Goal: Information Seeking & Learning: Find specific fact

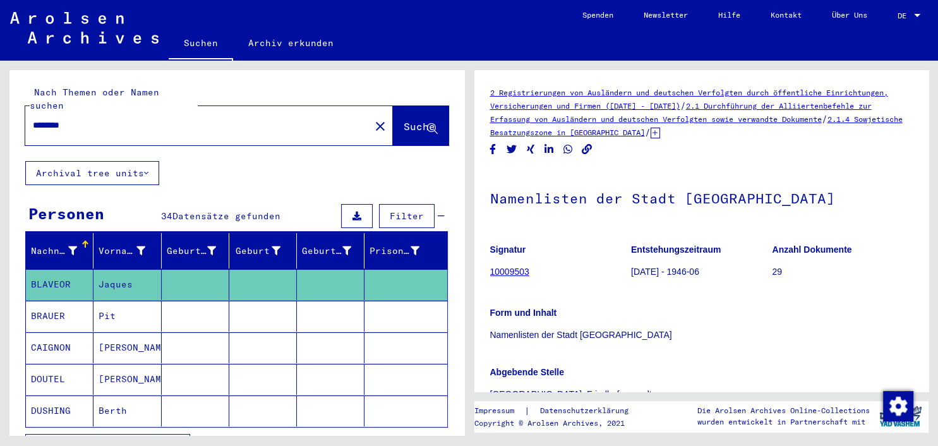
click at [160, 119] on input "********" at bounding box center [198, 125] width 330 height 13
drag, startPoint x: 104, startPoint y: 105, endPoint x: 13, endPoint y: 107, distance: 90.4
click at [33, 119] on input "********" at bounding box center [198, 125] width 330 height 13
type input "**********"
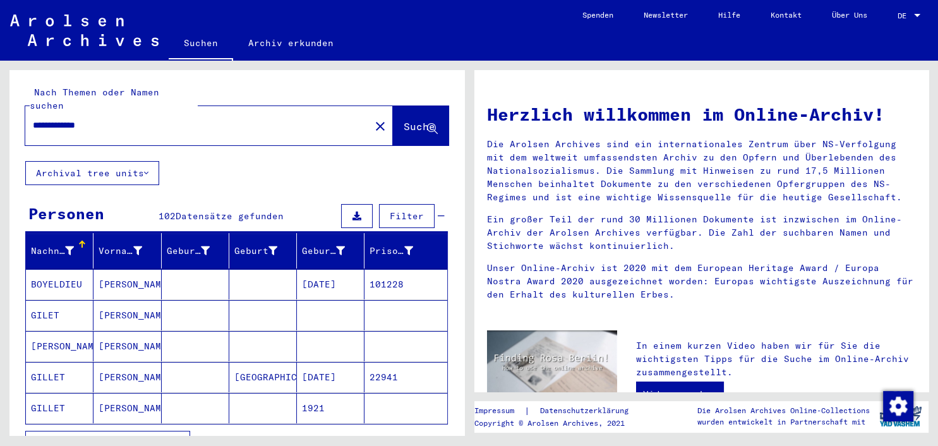
click at [51, 393] on mat-cell "GILLET" at bounding box center [60, 408] width 68 height 30
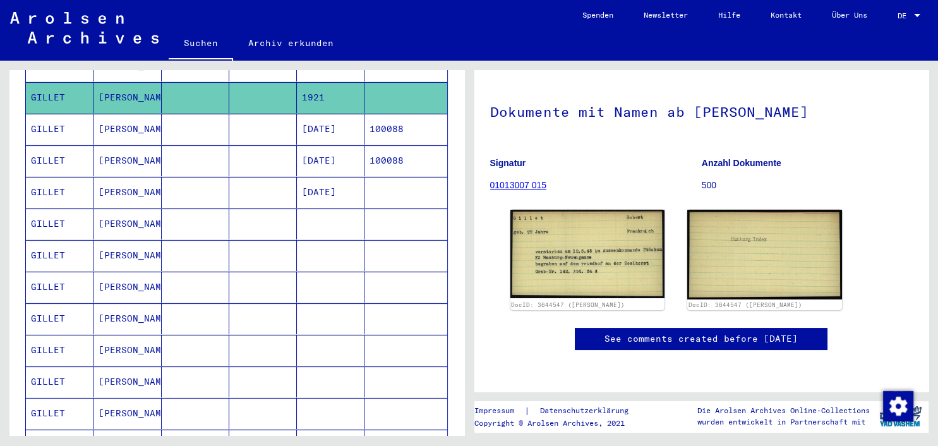
scroll to position [330, 0]
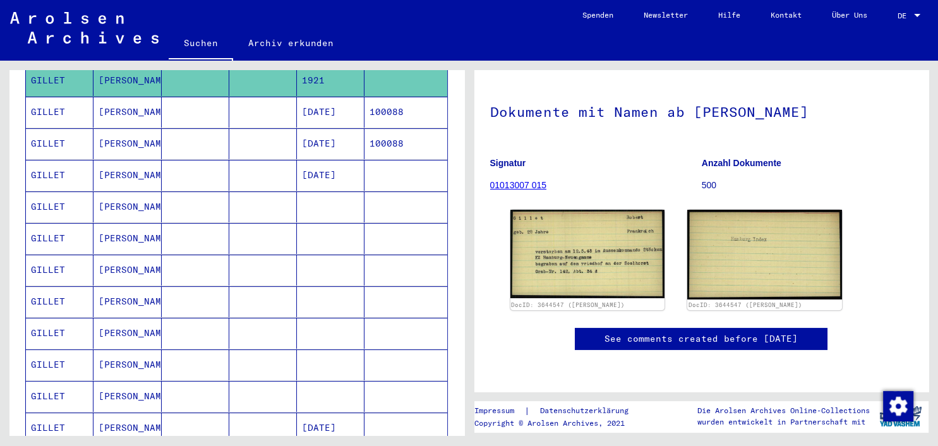
click at [109, 191] on mat-cell "[PERSON_NAME]" at bounding box center [127, 206] width 68 height 31
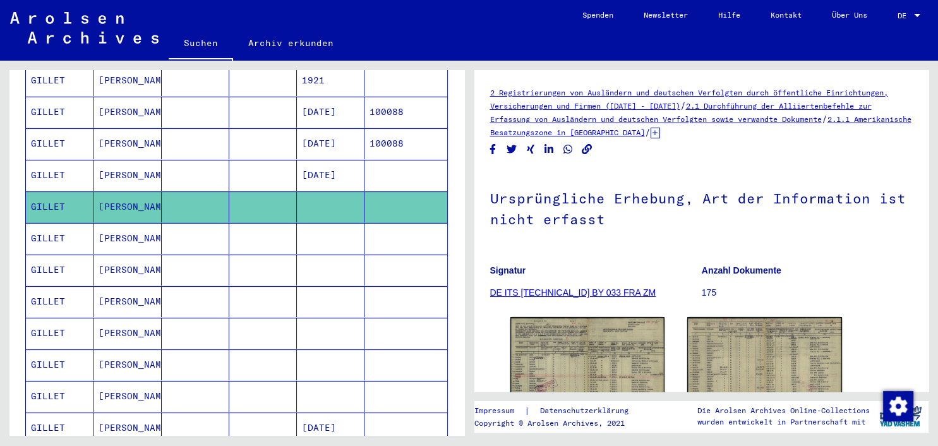
click at [112, 223] on mat-cell "[PERSON_NAME]" at bounding box center [127, 238] width 68 height 31
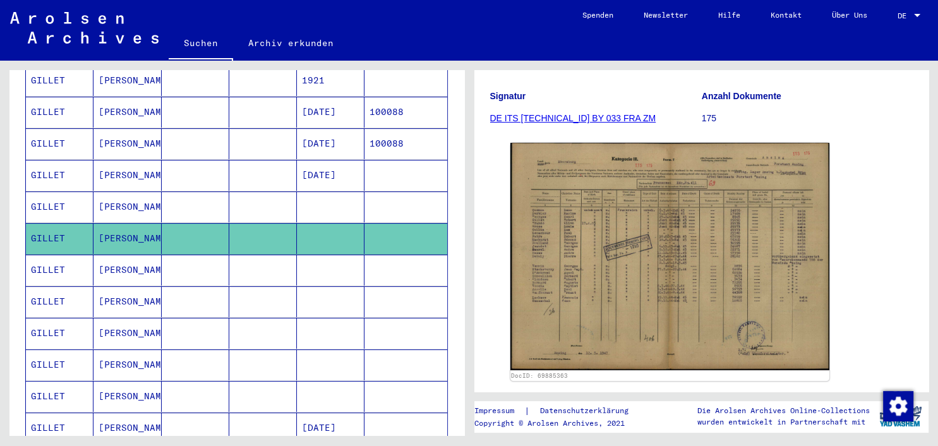
scroll to position [262, 0]
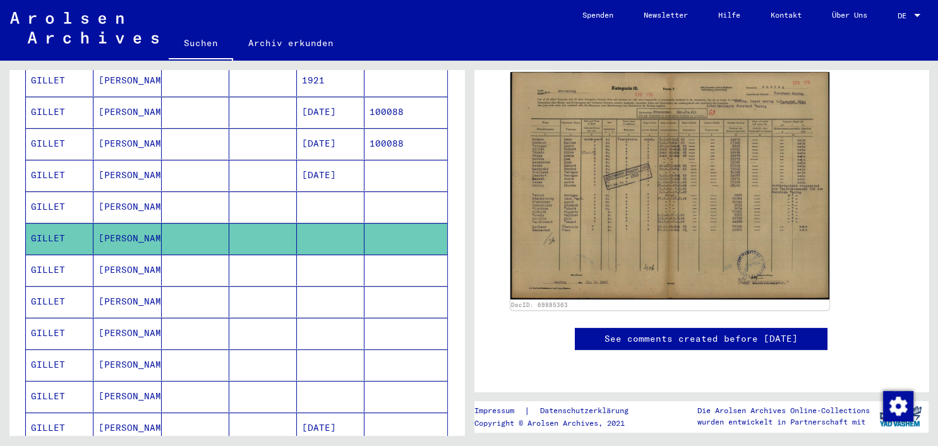
click at [119, 255] on mat-cell "[PERSON_NAME]" at bounding box center [127, 270] width 68 height 31
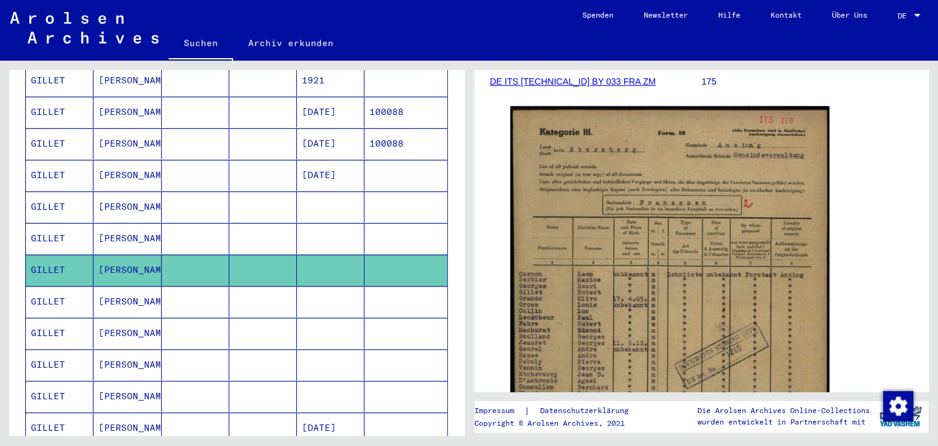
scroll to position [349, 0]
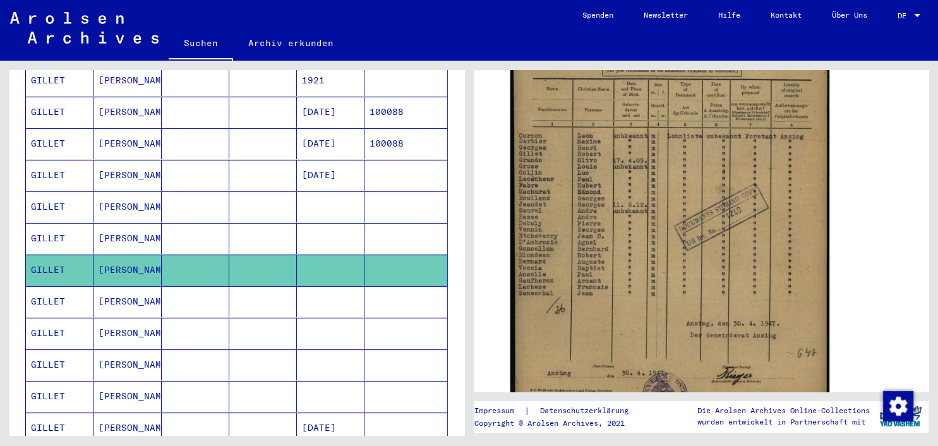
click at [63, 289] on mat-cell "GILLET" at bounding box center [60, 301] width 68 height 31
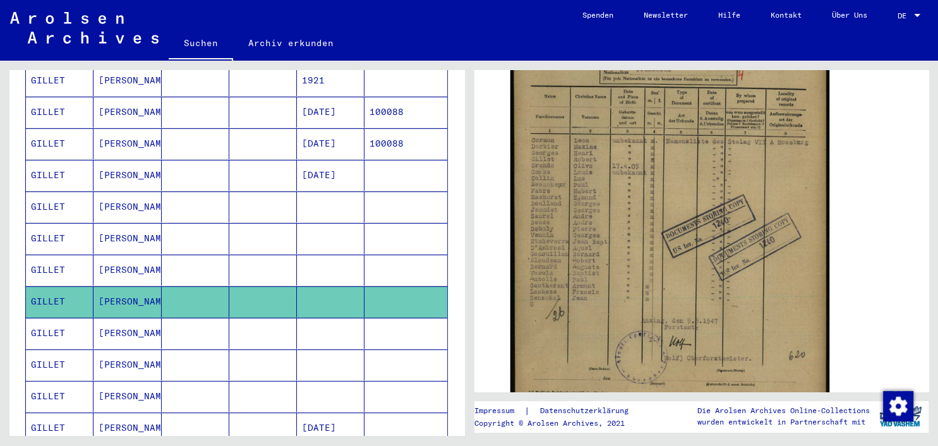
scroll to position [351, 0]
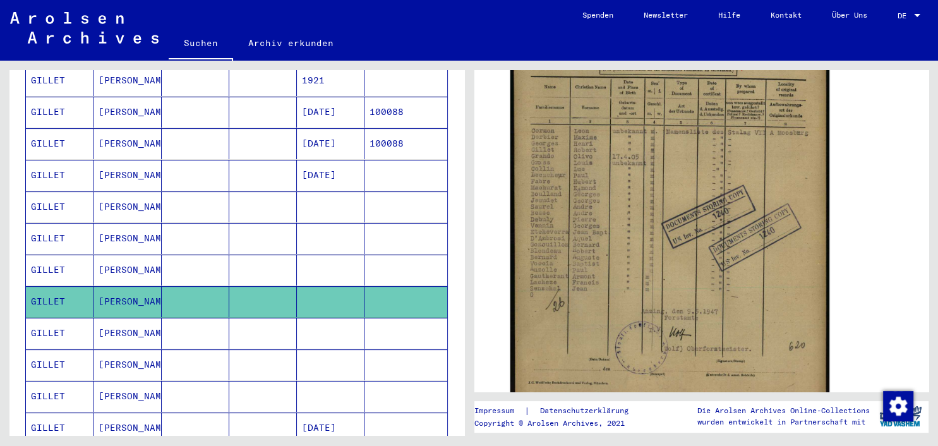
click at [44, 319] on mat-cell "GILLET" at bounding box center [60, 333] width 68 height 31
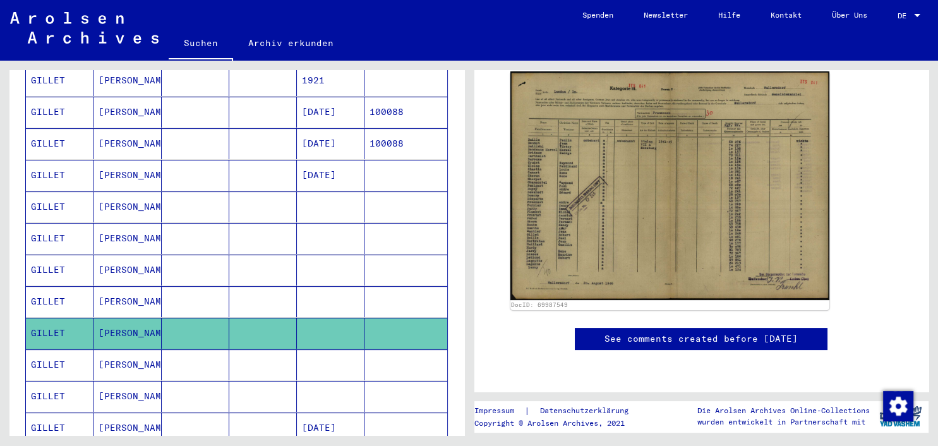
scroll to position [266, 0]
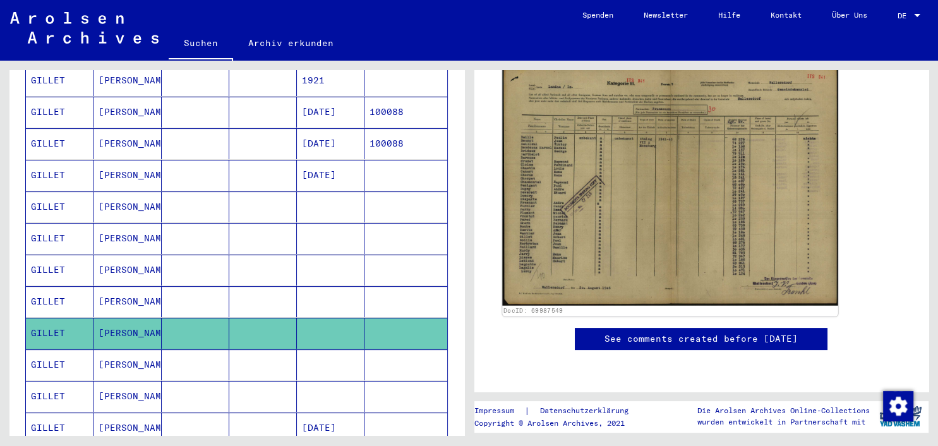
click at [753, 148] on img at bounding box center [669, 186] width 335 height 240
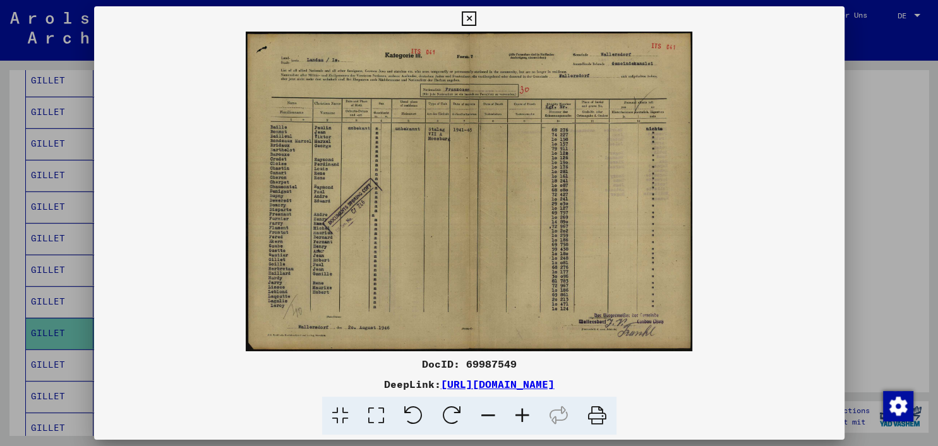
click at [753, 148] on img at bounding box center [469, 192] width 750 height 320
click at [557, 177] on img at bounding box center [469, 192] width 750 height 320
click at [476, 18] on icon at bounding box center [469, 18] width 15 height 15
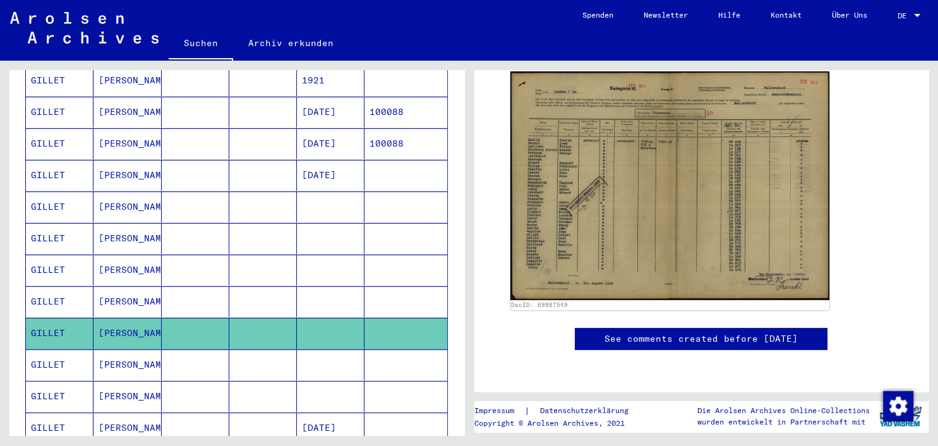
click at [56, 349] on mat-cell "GILLET" at bounding box center [60, 364] width 68 height 31
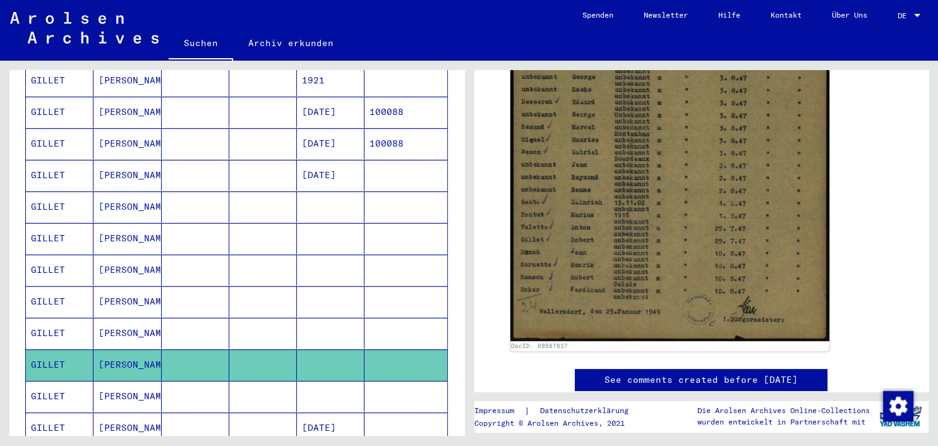
scroll to position [733, 0]
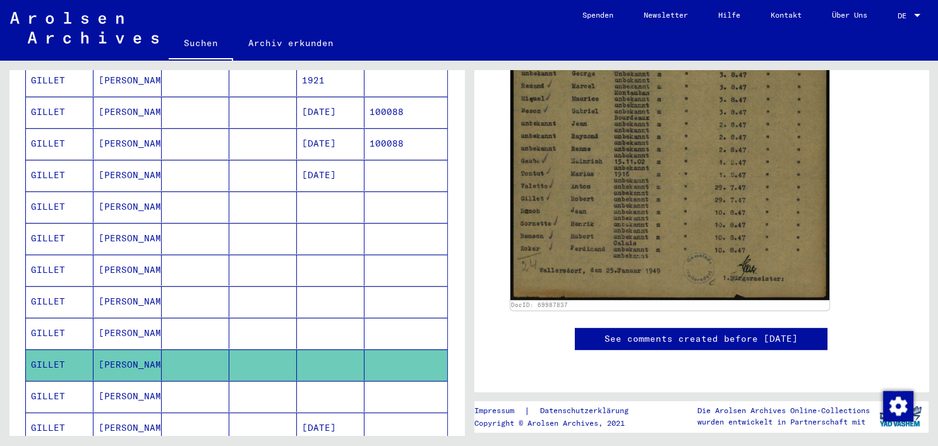
click at [59, 384] on icon at bounding box center [53, 395] width 32 height 51
click at [73, 381] on mat-cell "GILLET" at bounding box center [60, 396] width 68 height 31
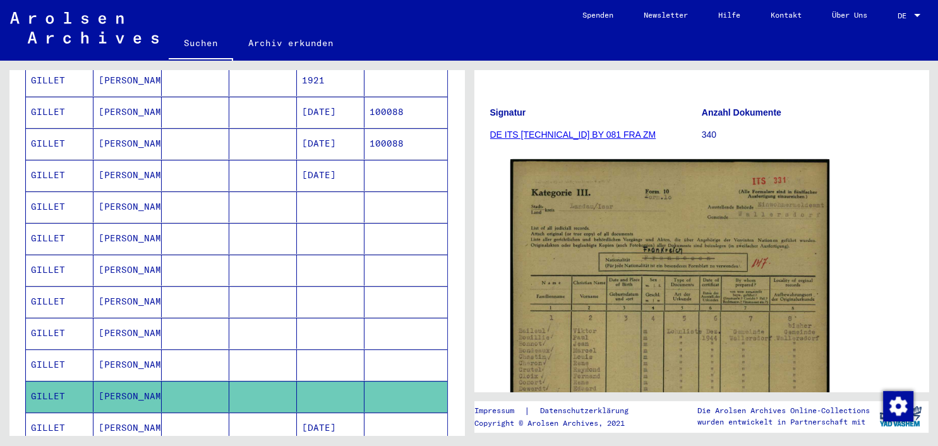
scroll to position [370, 0]
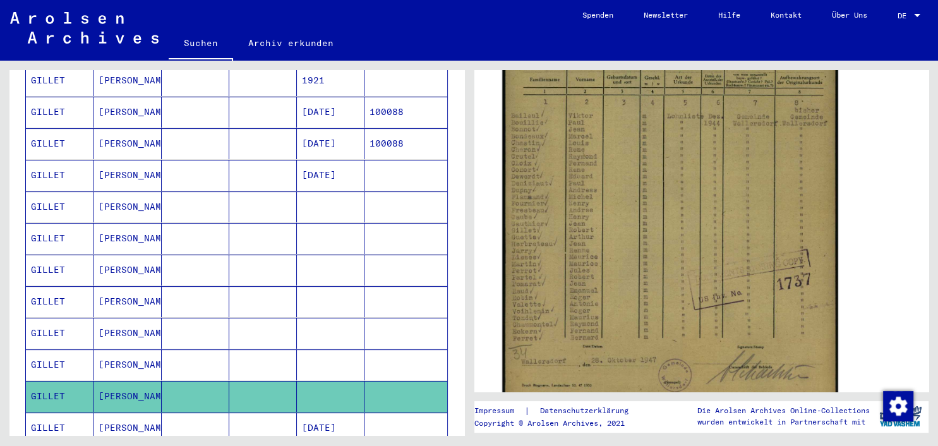
click at [695, 178] on img at bounding box center [669, 171] width 335 height 471
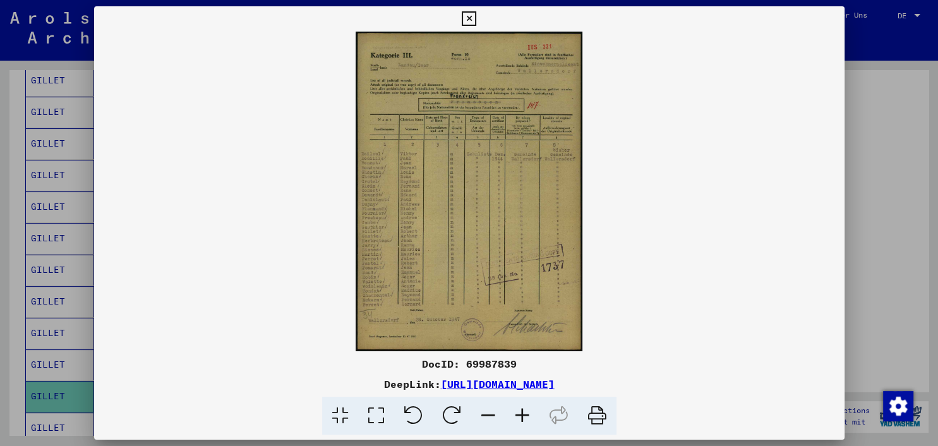
click at [510, 186] on img at bounding box center [469, 192] width 750 height 320
click at [515, 409] on icon at bounding box center [522, 416] width 34 height 39
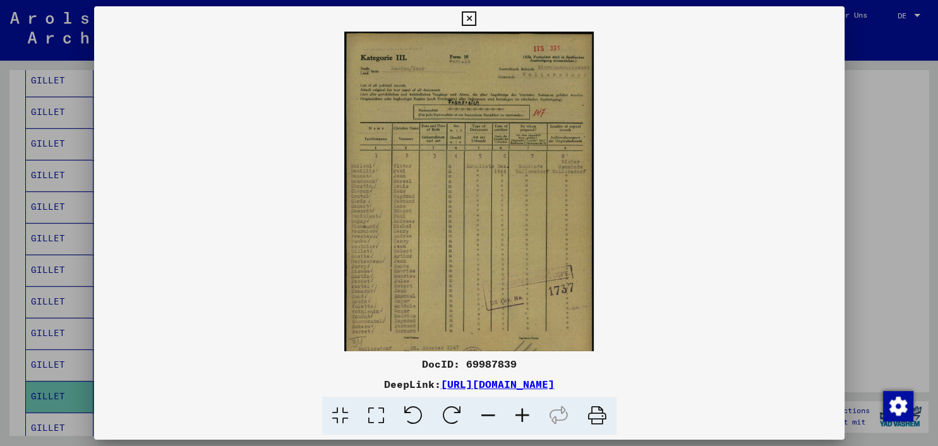
click at [515, 409] on icon at bounding box center [522, 416] width 34 height 39
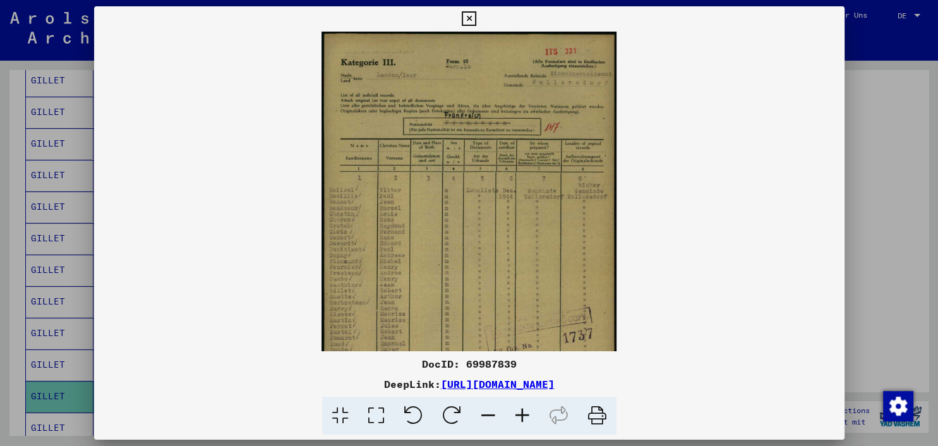
click at [515, 409] on icon at bounding box center [522, 416] width 34 height 39
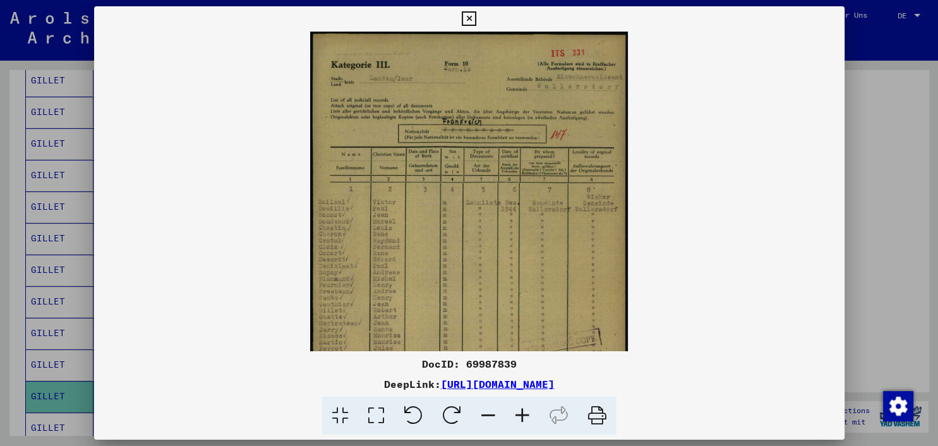
click at [515, 409] on icon at bounding box center [522, 416] width 34 height 39
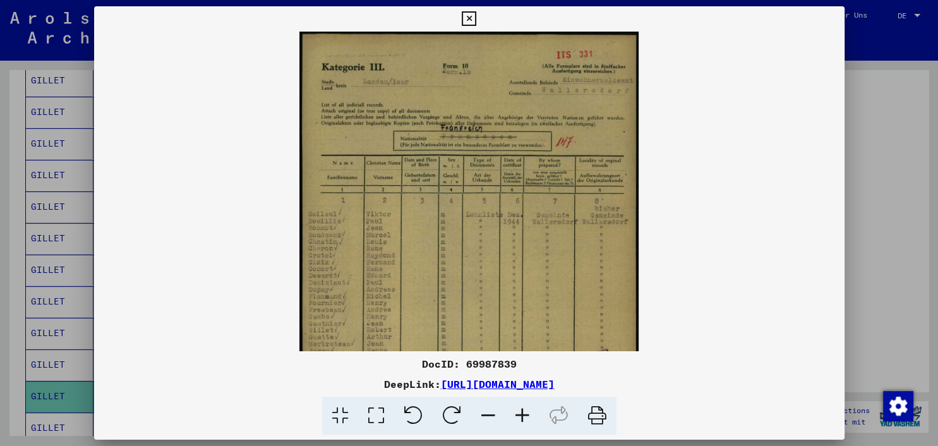
click at [515, 409] on icon at bounding box center [522, 416] width 34 height 39
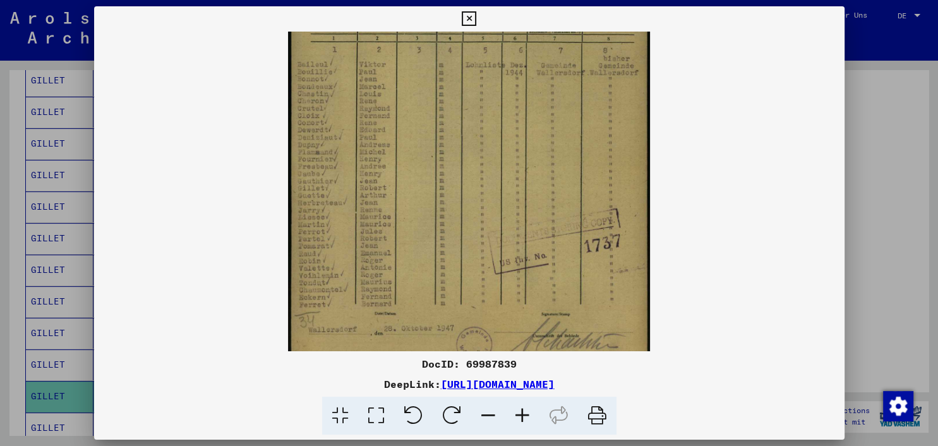
scroll to position [190, 0]
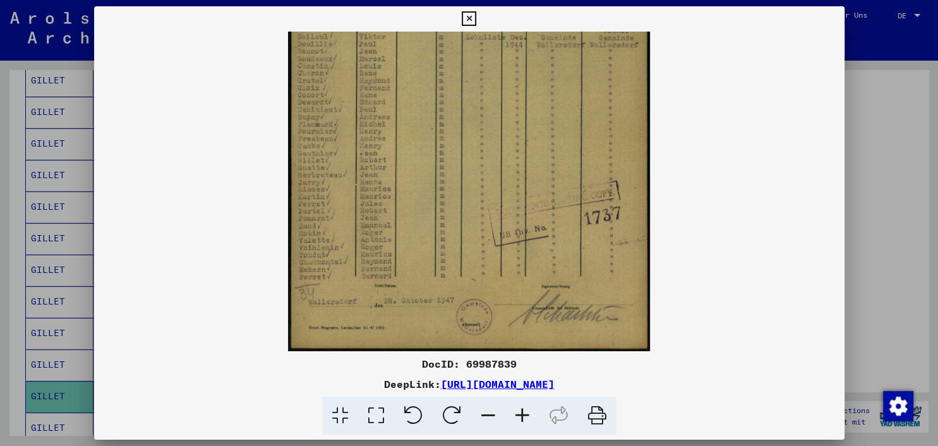
drag, startPoint x: 558, startPoint y: 275, endPoint x: 575, endPoint y: 69, distance: 206.6
click at [575, 69] on img at bounding box center [469, 96] width 362 height 509
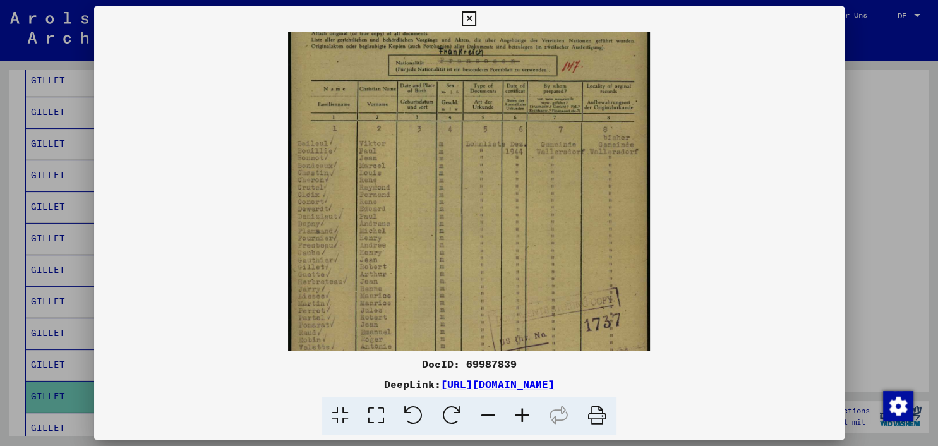
scroll to position [81, 0]
drag, startPoint x: 577, startPoint y: 184, endPoint x: 566, endPoint y: 263, distance: 79.7
click at [566, 263] on img at bounding box center [469, 204] width 362 height 509
click at [476, 12] on icon at bounding box center [469, 18] width 15 height 15
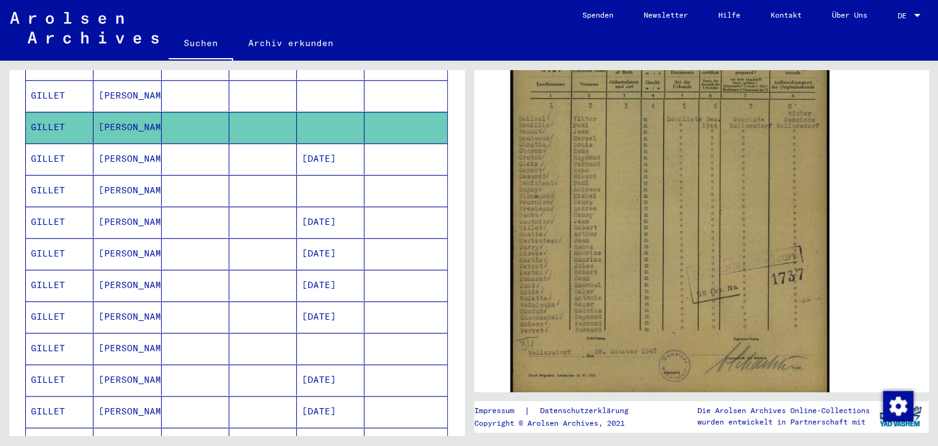
scroll to position [788, 0]
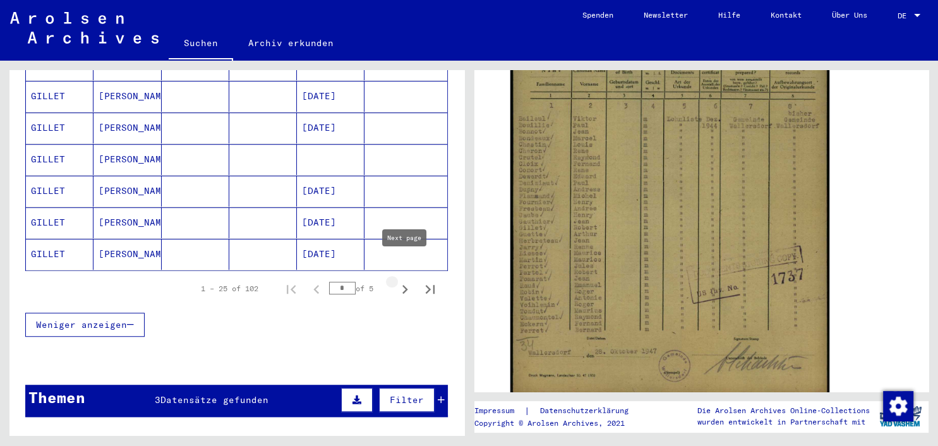
click at [404, 285] on icon "Next page" at bounding box center [405, 289] width 6 height 9
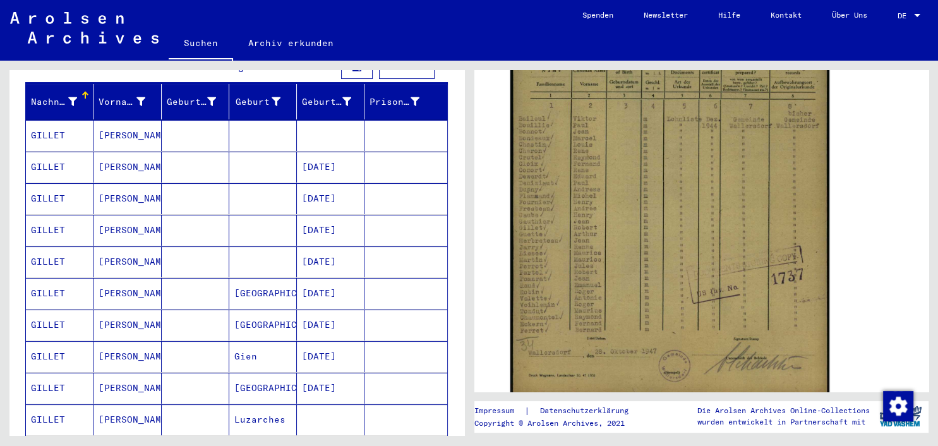
scroll to position [166, 0]
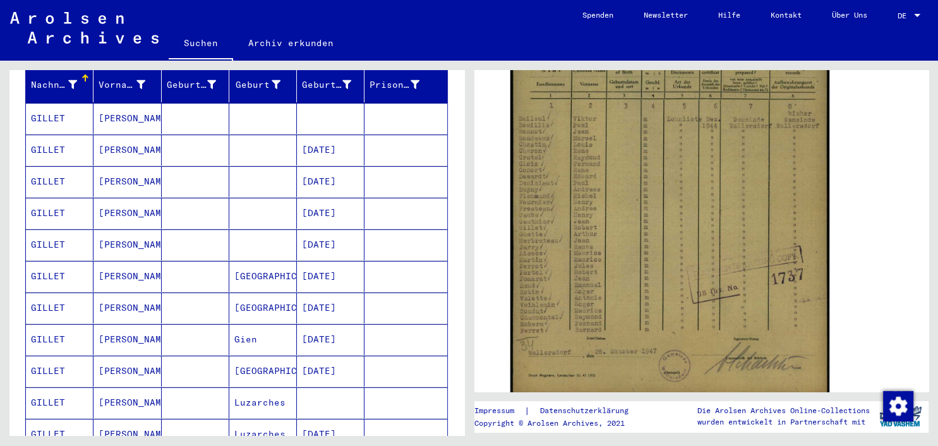
click at [270, 261] on mat-cell "[GEOGRAPHIC_DATA]" at bounding box center [263, 276] width 68 height 31
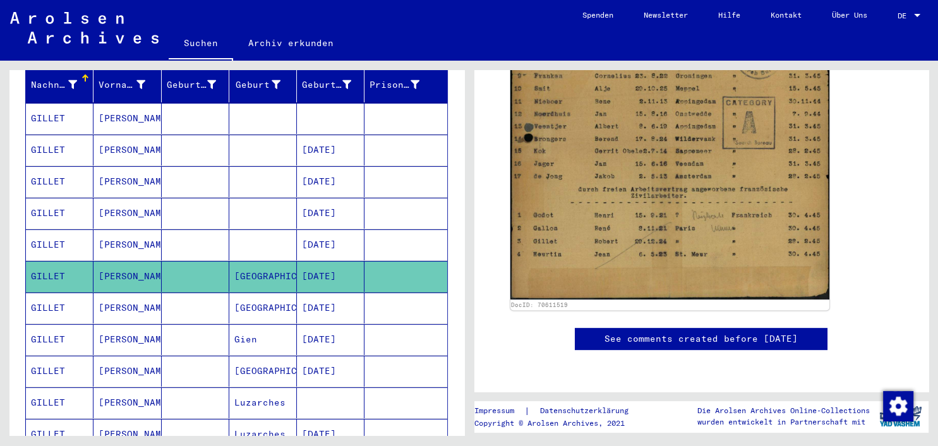
scroll to position [599, 0]
click at [339, 292] on mat-cell "[DATE]" at bounding box center [331, 307] width 68 height 31
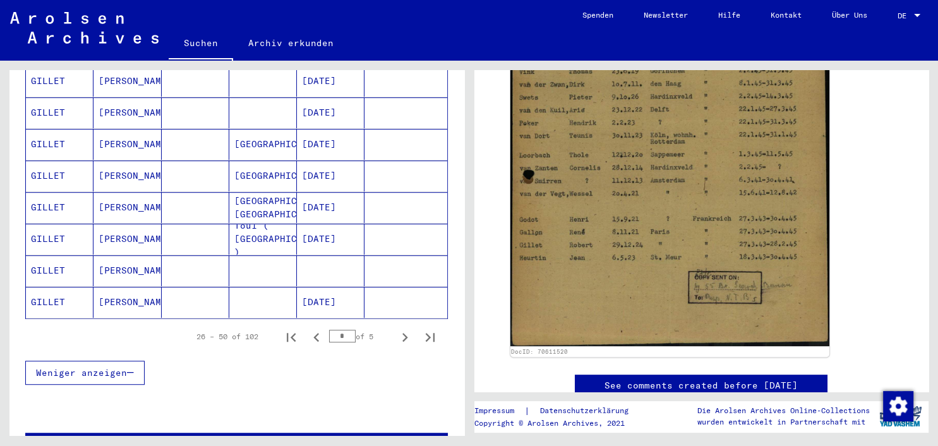
scroll to position [766, 0]
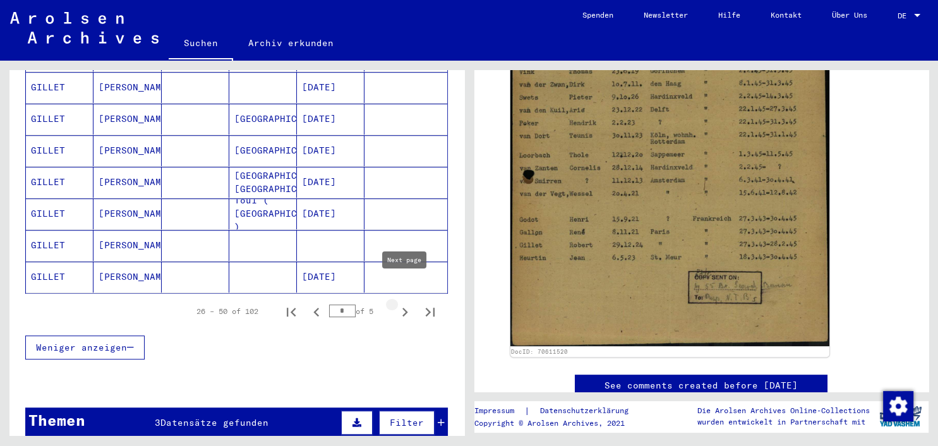
click at [406, 303] on icon "Next page" at bounding box center [405, 312] width 18 height 18
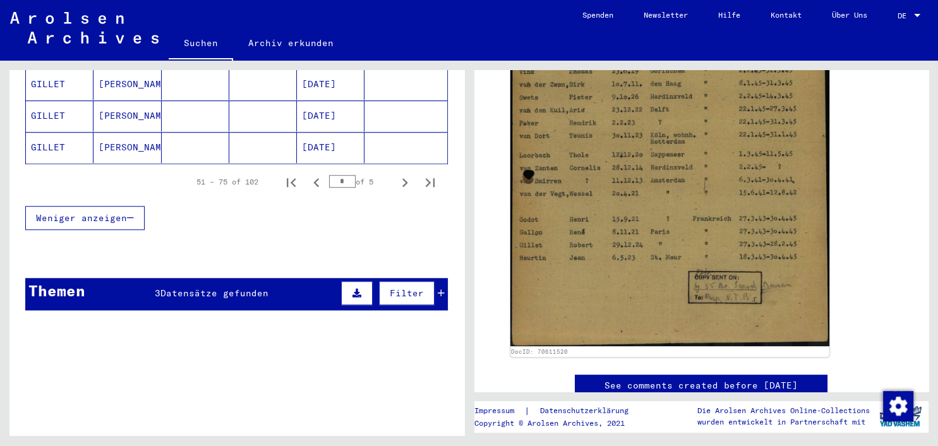
scroll to position [912, 0]
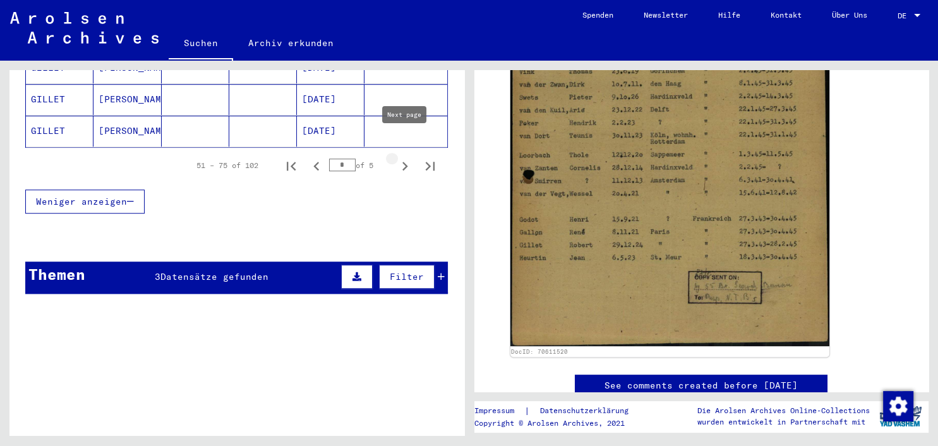
click at [396, 157] on icon "Next page" at bounding box center [405, 166] width 18 height 18
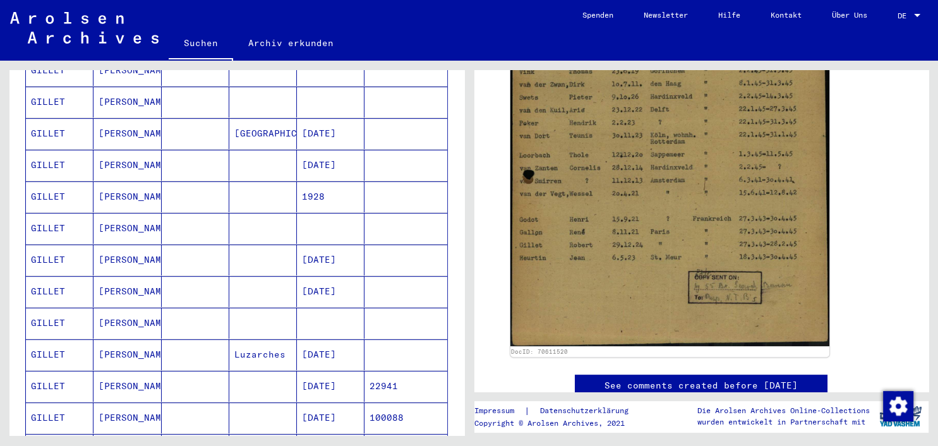
scroll to position [465, 0]
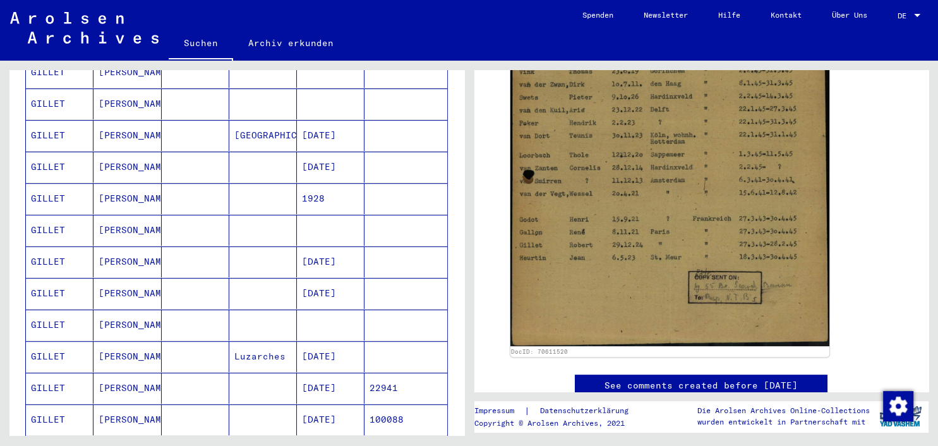
click at [332, 246] on mat-cell "[DATE]" at bounding box center [331, 261] width 68 height 31
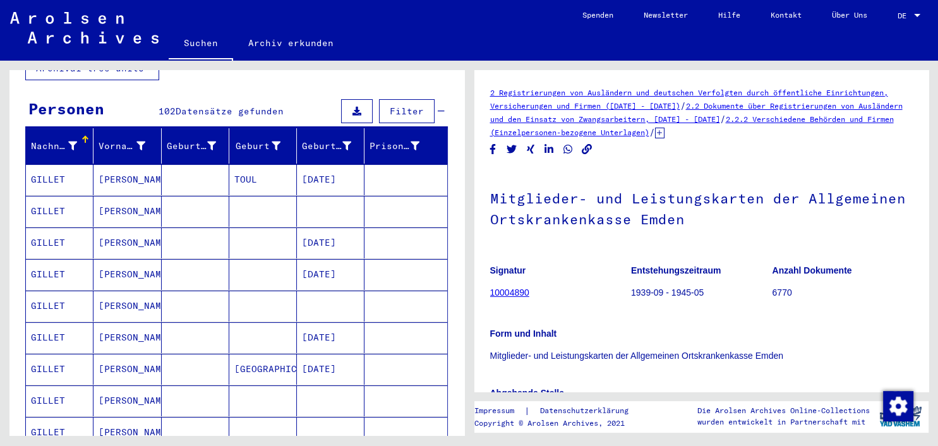
scroll to position [215, 0]
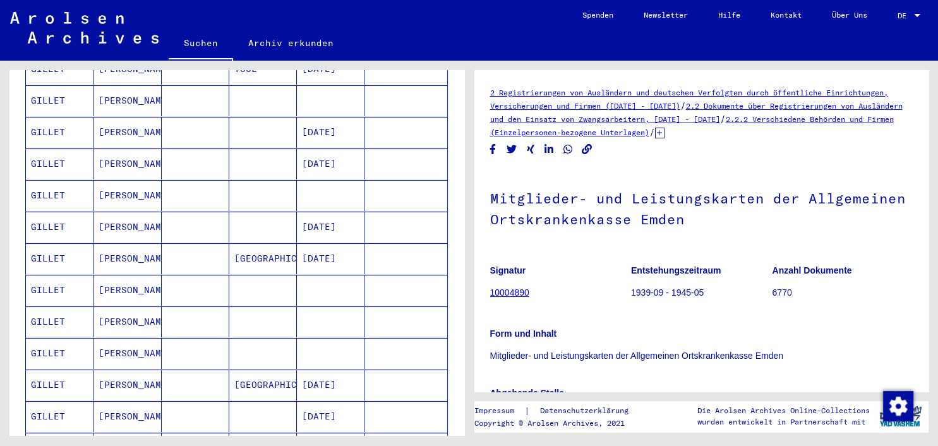
click at [316, 244] on mat-cell "[DATE]" at bounding box center [331, 258] width 68 height 31
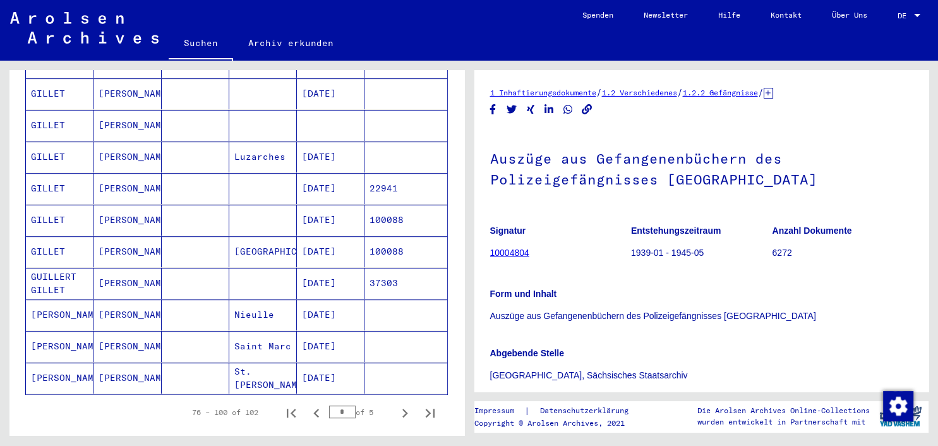
scroll to position [707, 0]
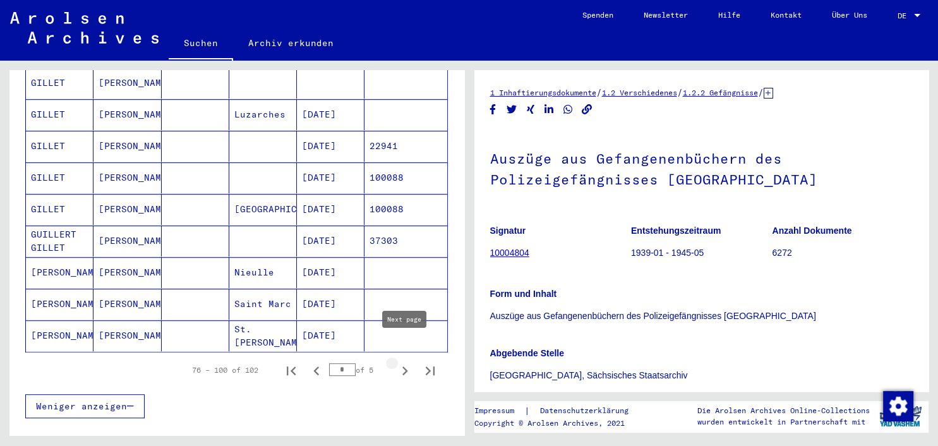
click at [408, 362] on icon "Next page" at bounding box center [405, 371] width 18 height 18
type input "*"
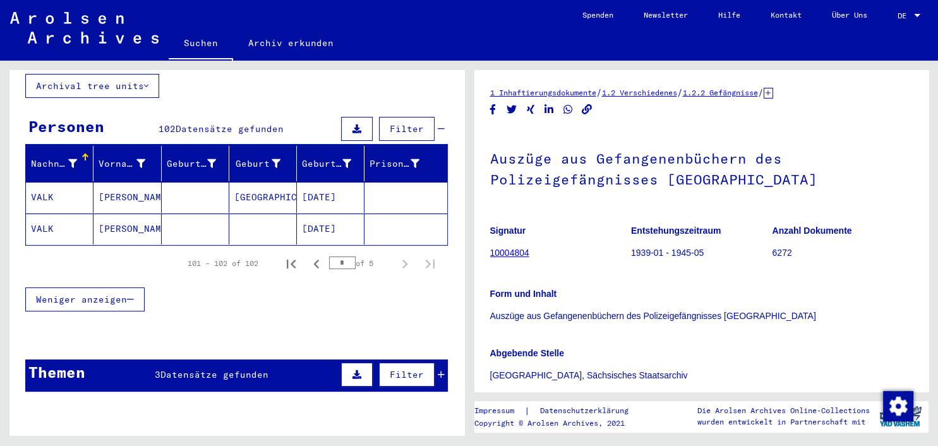
scroll to position [0, 0]
